Goal: Task Accomplishment & Management: Use online tool/utility

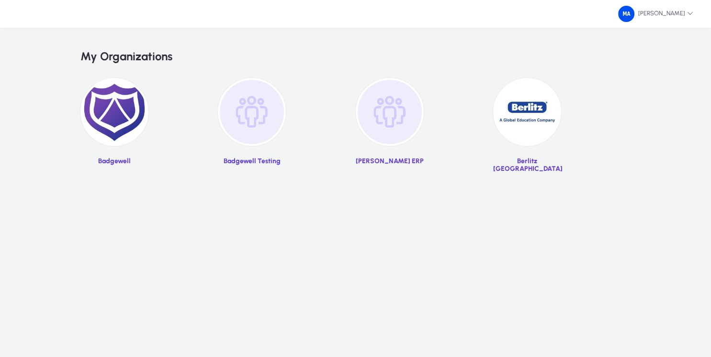
click at [417, 118] on img at bounding box center [390, 112] width 68 height 68
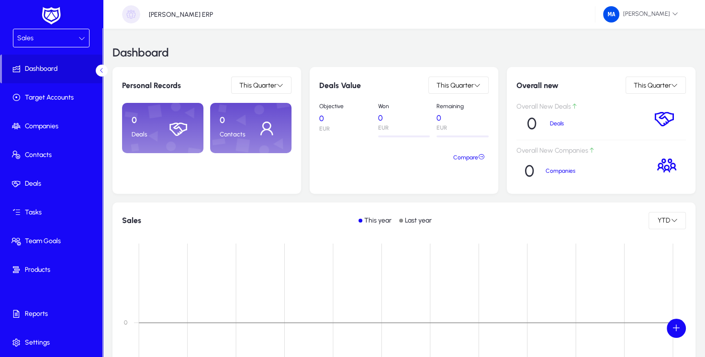
click at [53, 42] on div "Sales" at bounding box center [47, 38] width 61 height 12
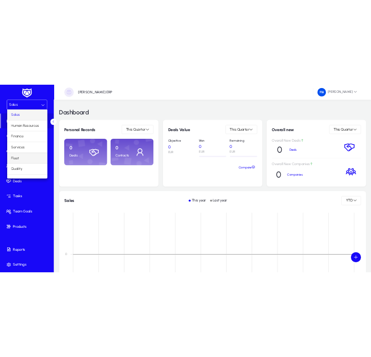
scroll to position [32, 0]
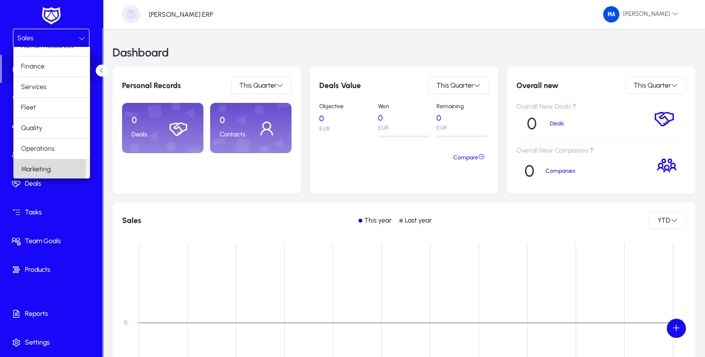
click at [41, 166] on span "Marketing" at bounding box center [36, 169] width 30 height 11
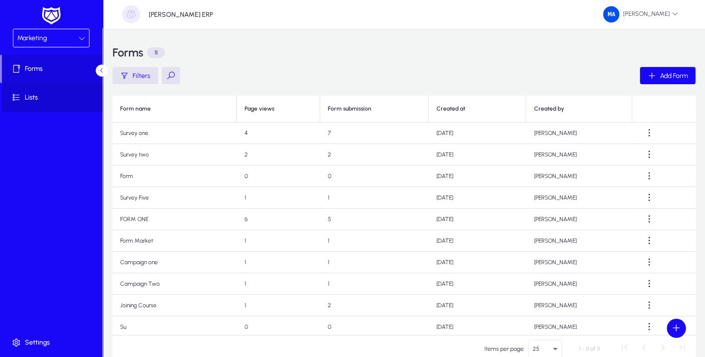
click at [37, 96] on span "Lists" at bounding box center [53, 98] width 102 height 10
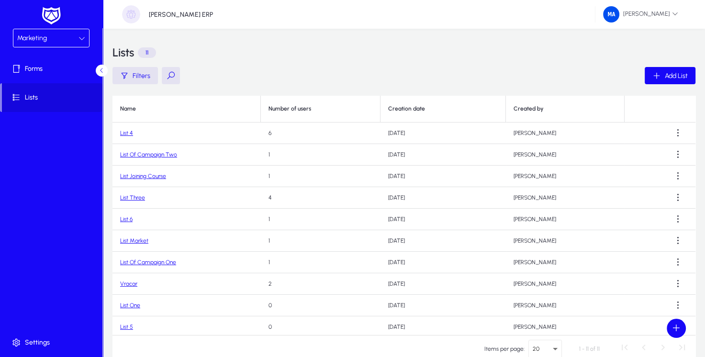
click at [128, 133] on link "List 4" at bounding box center [126, 133] width 13 height 7
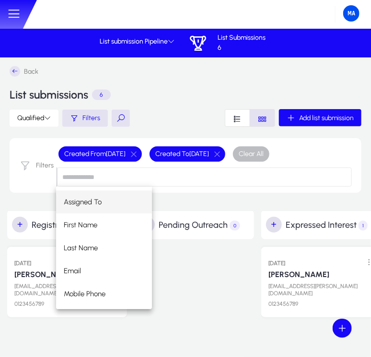
click at [257, 171] on input at bounding box center [204, 177] width 294 height 19
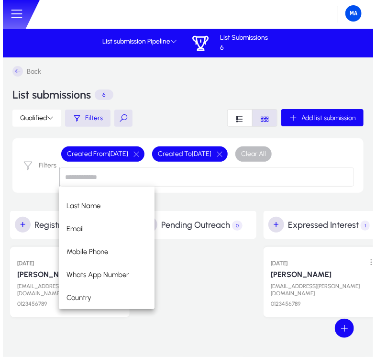
scroll to position [65, 0]
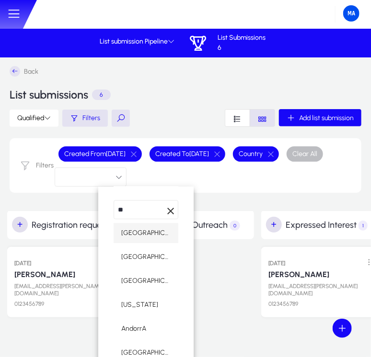
type input "***"
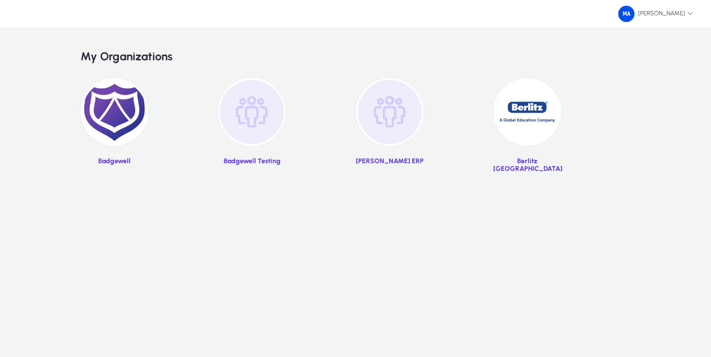
click at [128, 117] on img at bounding box center [114, 112] width 68 height 68
click at [417, 127] on img at bounding box center [390, 112] width 68 height 68
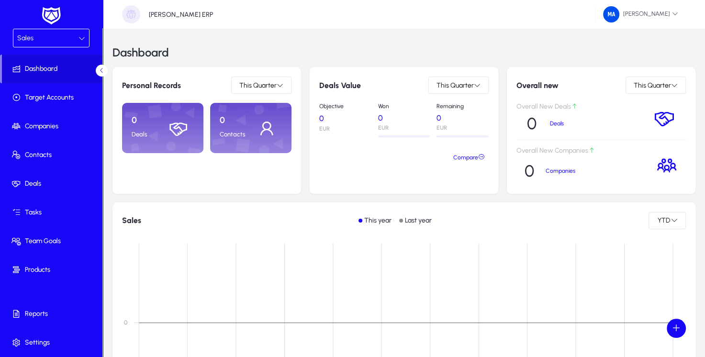
click at [35, 38] on div "Sales" at bounding box center [47, 38] width 61 height 12
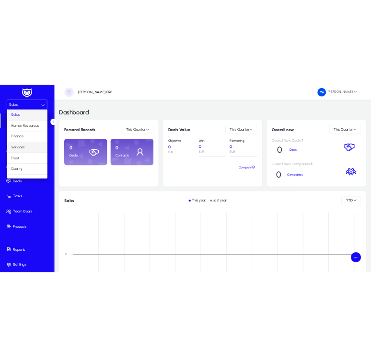
scroll to position [32, 0]
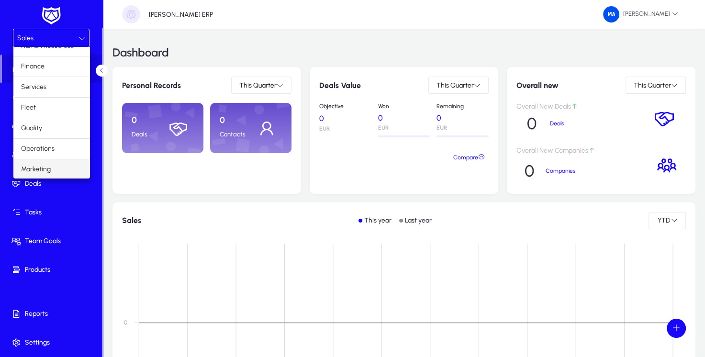
click at [38, 167] on span "Marketing" at bounding box center [36, 169] width 30 height 11
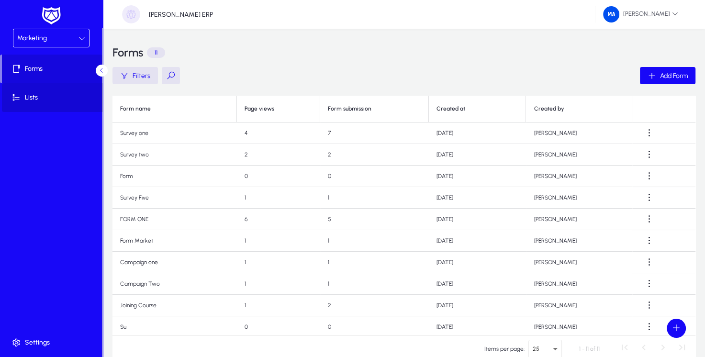
click at [50, 100] on span "Lists" at bounding box center [53, 98] width 102 height 10
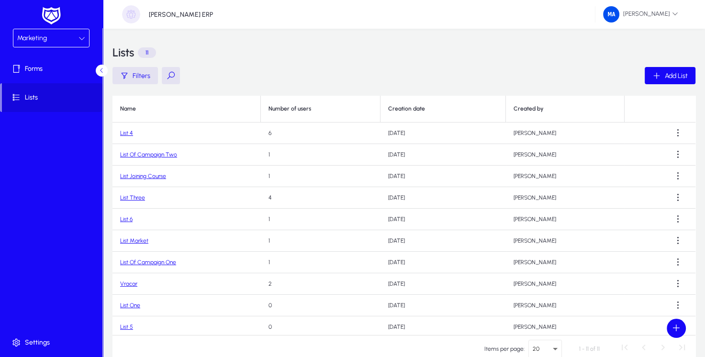
click at [274, 284] on tbody "List 4 6 [DATE] [PERSON_NAME] List Of Campaign Two 1 [DATE] [PERSON_NAME] List …" at bounding box center [403, 241] width 583 height 237
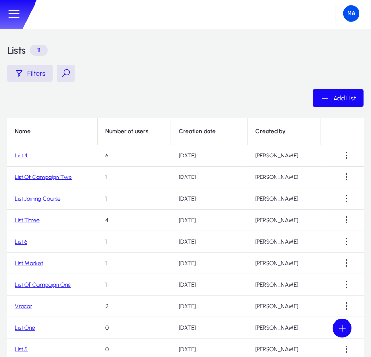
click at [18, 155] on link "List 4" at bounding box center [21, 155] width 13 height 7
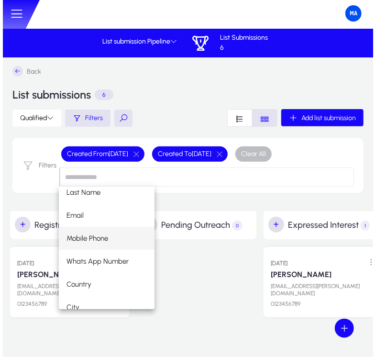
scroll to position [69, 0]
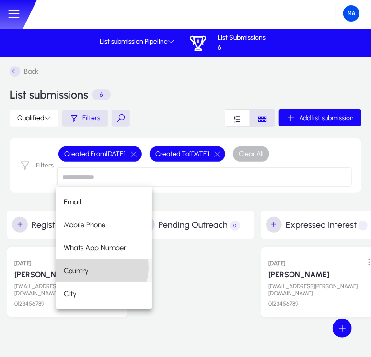
click at [98, 268] on mat-option "Country" at bounding box center [104, 270] width 96 height 23
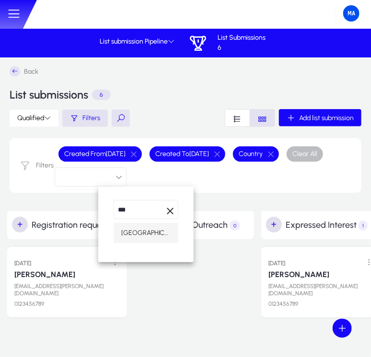
type input "***"
click at [146, 236] on mat-option "[GEOGRAPHIC_DATA]" at bounding box center [145, 233] width 65 height 20
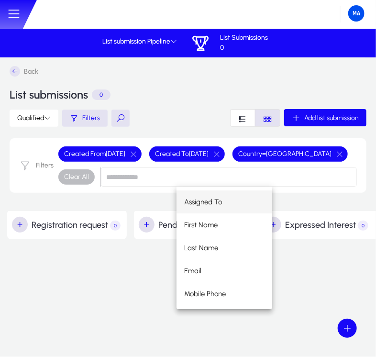
click at [222, 79] on div "Back List submissions 0" at bounding box center [188, 87] width 357 height 43
